Goal: Task Accomplishment & Management: Use online tool/utility

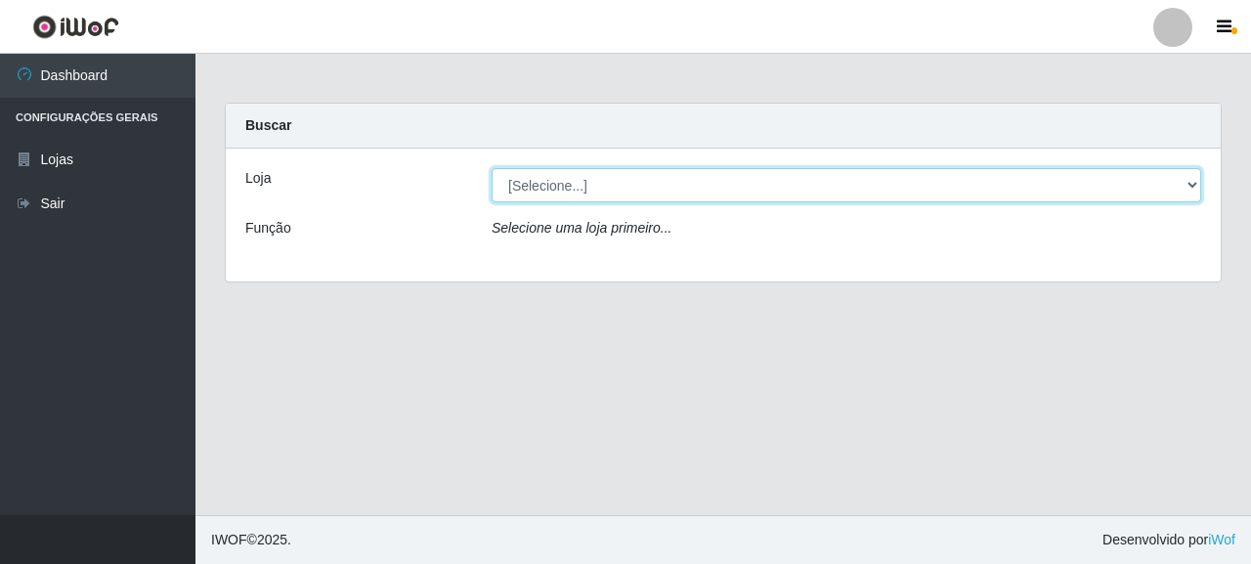
drag, startPoint x: 552, startPoint y: 180, endPoint x: 572, endPoint y: 201, distance: 29.1
click at [553, 185] on select "[Selecione...] Supermercado Queiroz - [GEOGRAPHIC_DATA]" at bounding box center [846, 185] width 709 height 34
select select "496"
click at [492, 168] on select "[Selecione...] Supermercado Queiroz - [GEOGRAPHIC_DATA]" at bounding box center [846, 185] width 709 height 34
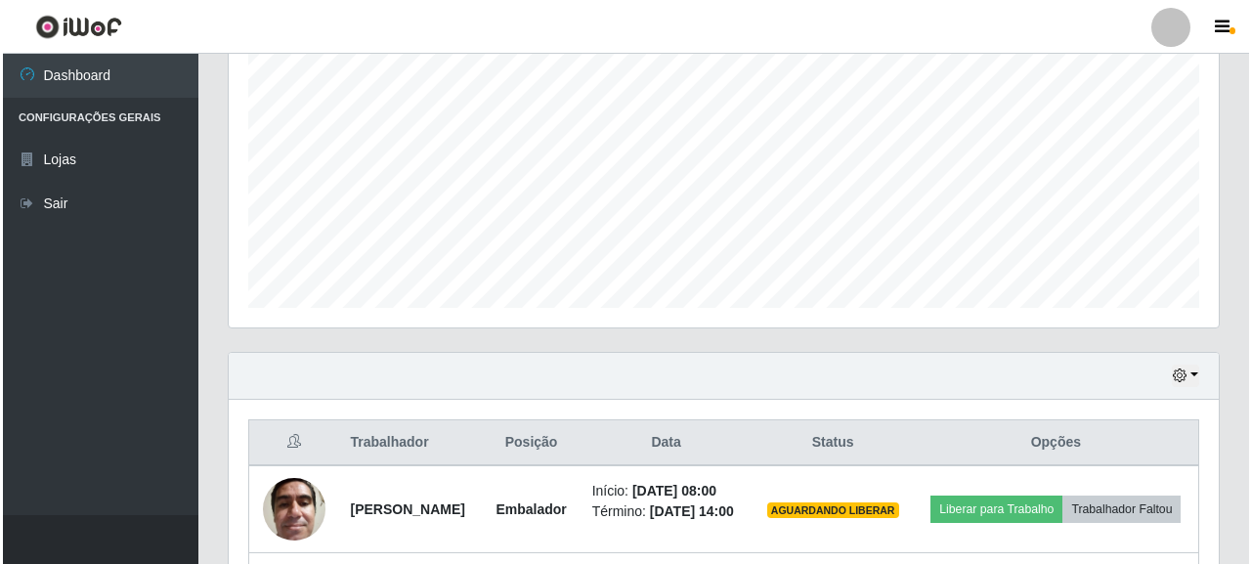
scroll to position [589, 0]
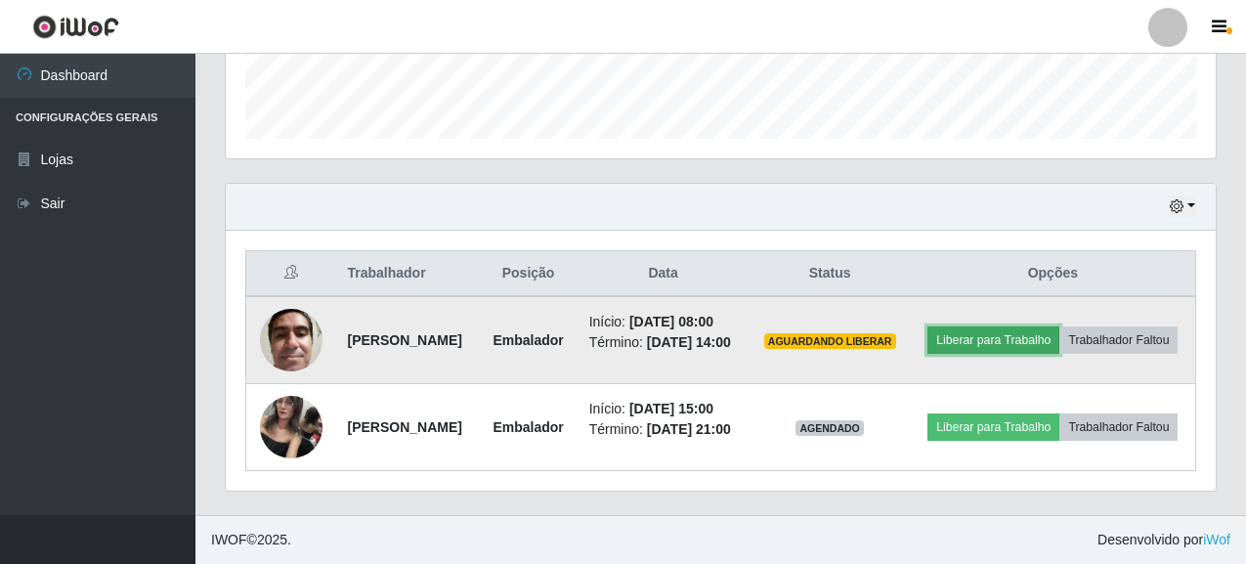
click at [1059, 326] on button "Liberar para Trabalho" at bounding box center [993, 339] width 132 height 27
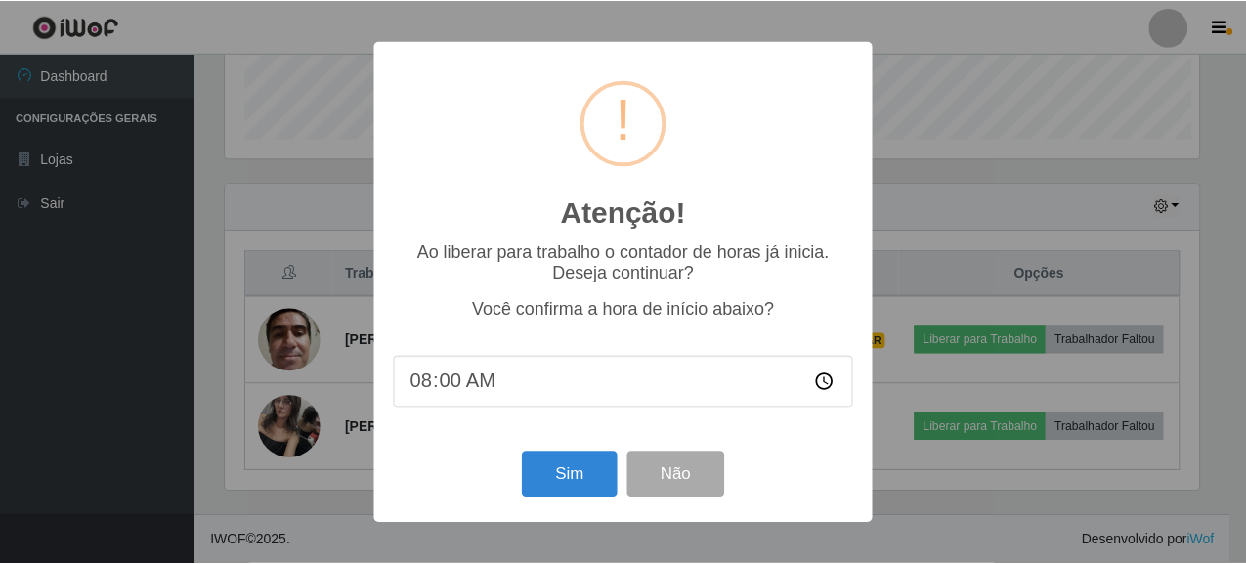
scroll to position [406, 978]
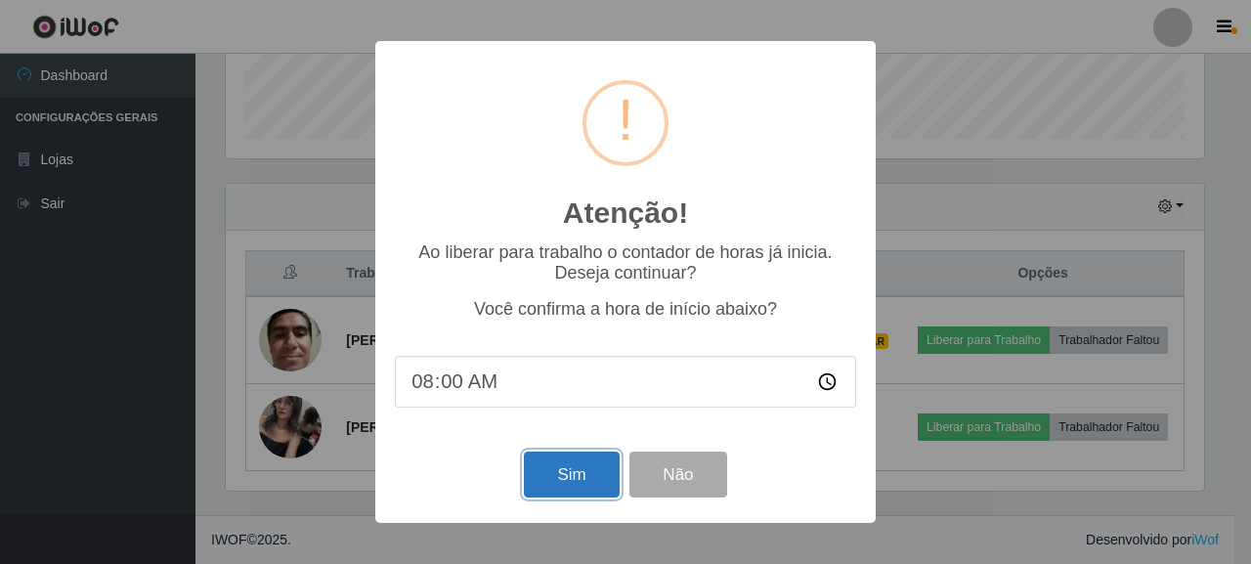
click at [588, 479] on button "Sim" at bounding box center [571, 474] width 95 height 46
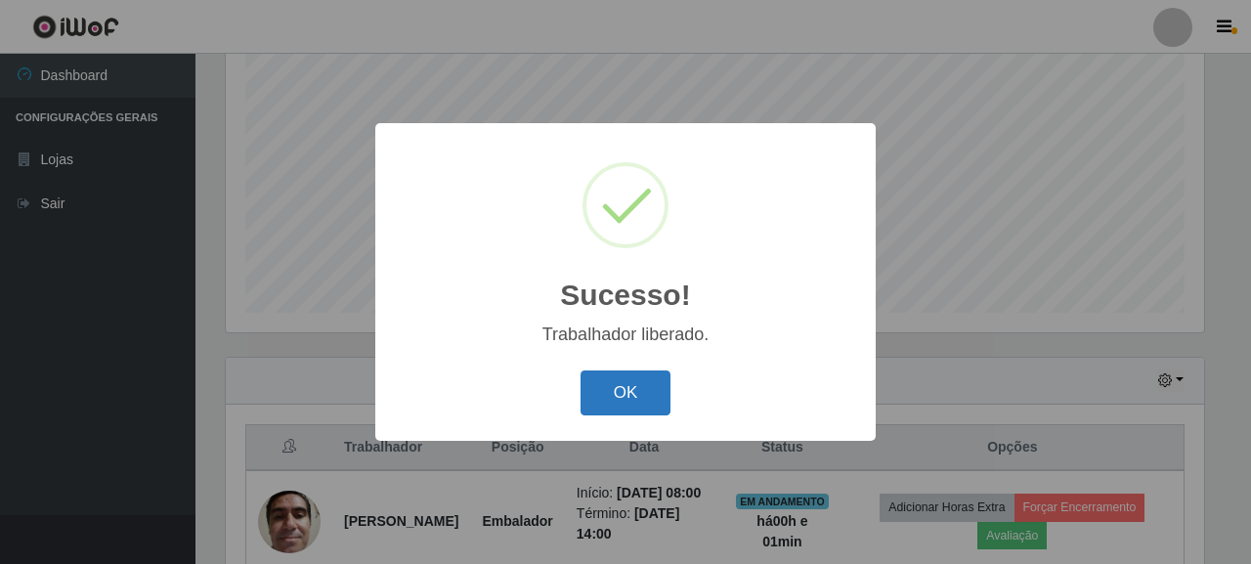
click at [620, 392] on button "OK" at bounding box center [625, 393] width 91 height 46
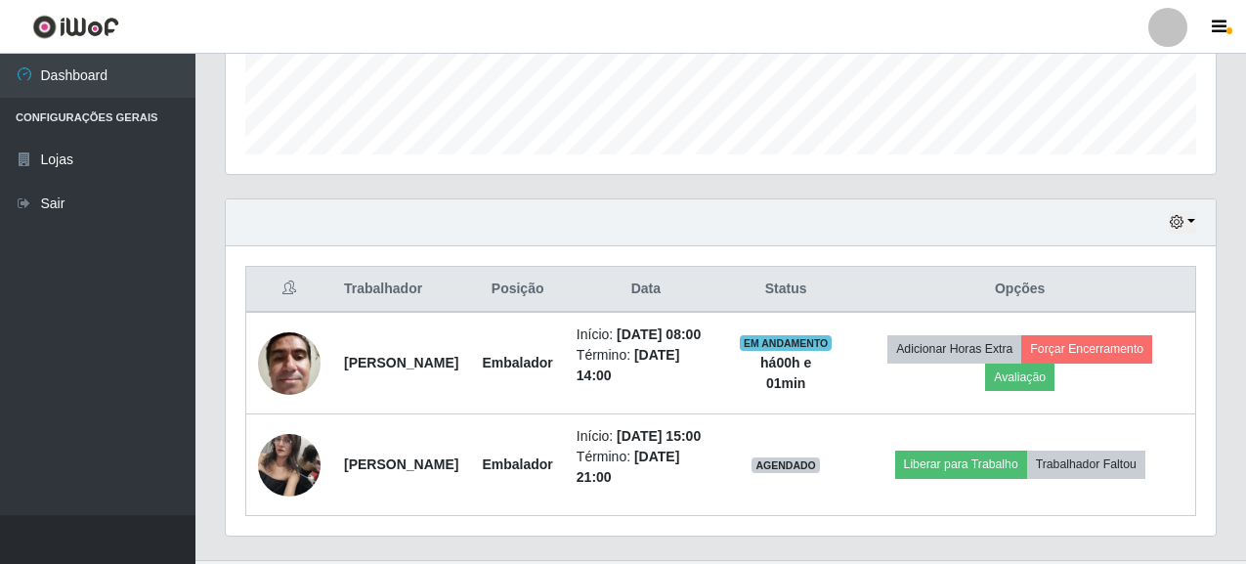
scroll to position [581, 0]
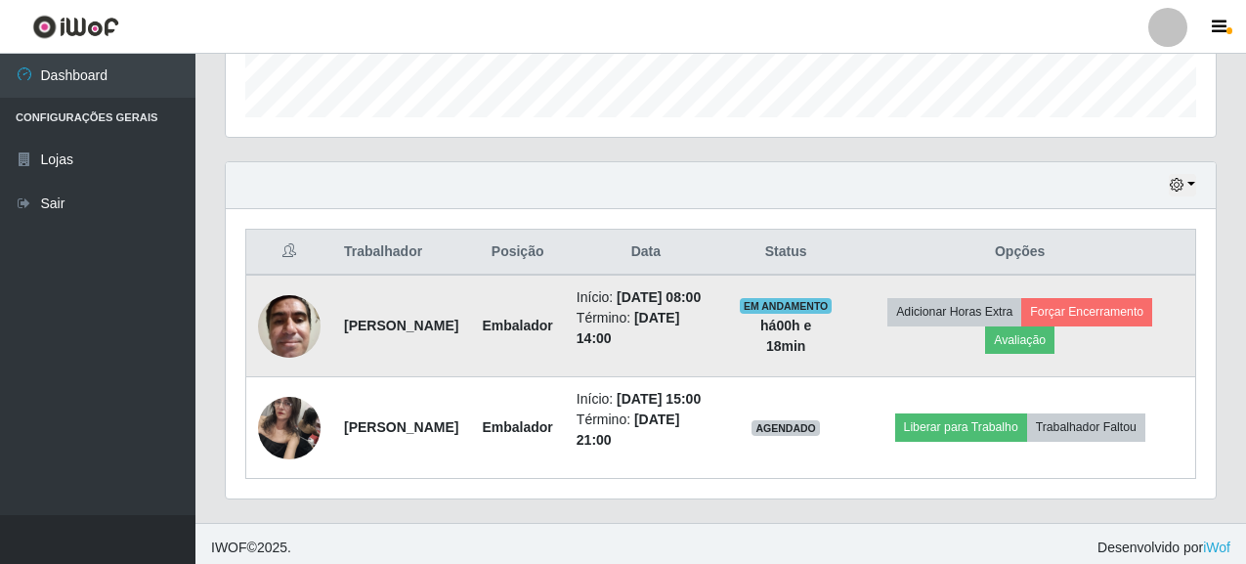
drag, startPoint x: 342, startPoint y: 322, endPoint x: 420, endPoint y: 349, distance: 82.5
click at [420, 349] on td "[PERSON_NAME]" at bounding box center [401, 326] width 138 height 103
copy strong "[PERSON_NAME]"
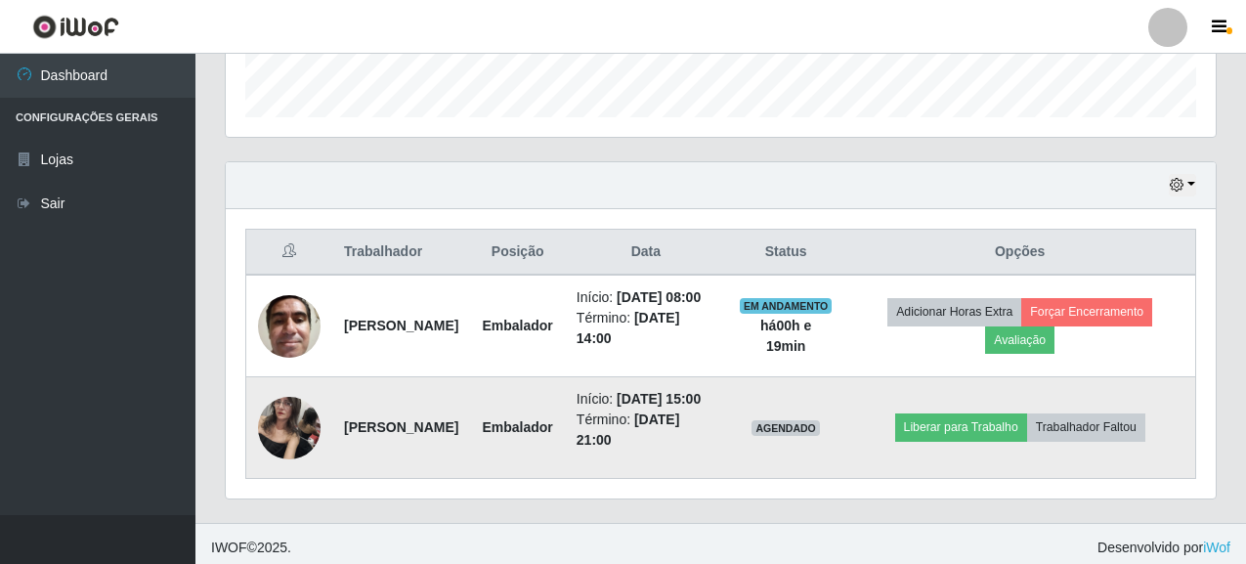
click at [343, 445] on td "[PERSON_NAME]" at bounding box center [401, 428] width 138 height 102
